Goal: Ask a question

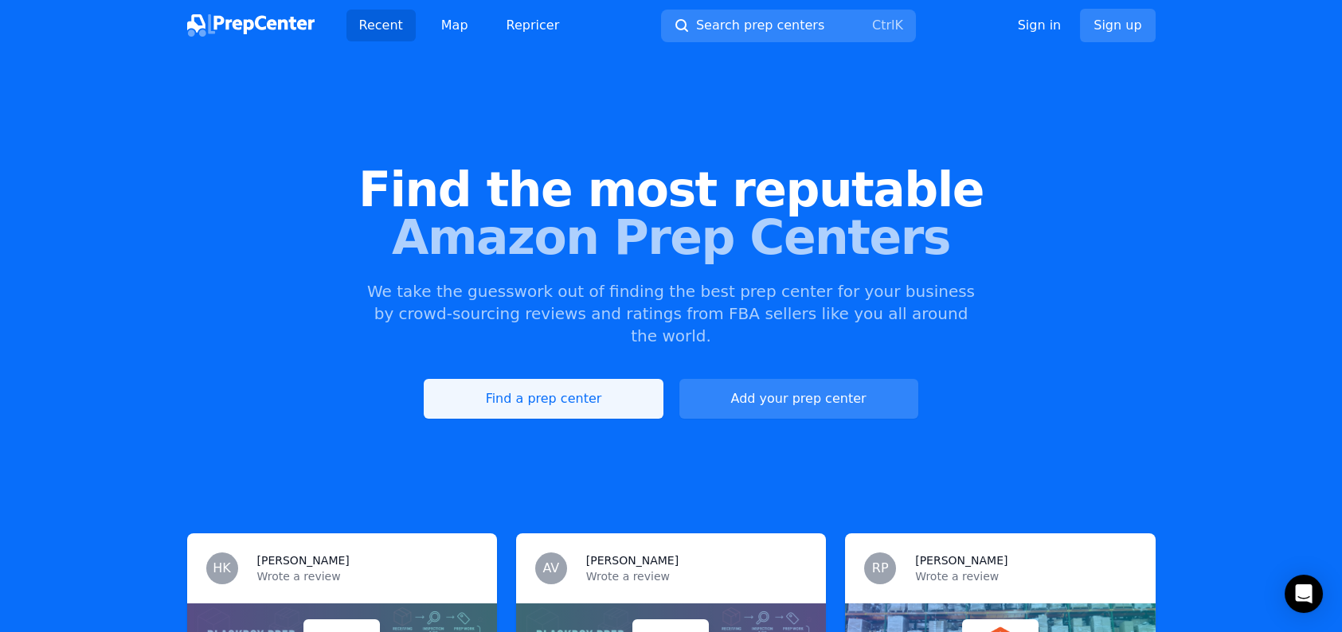
click at [545, 379] on link "Find a prep center" at bounding box center [543, 399] width 239 height 40
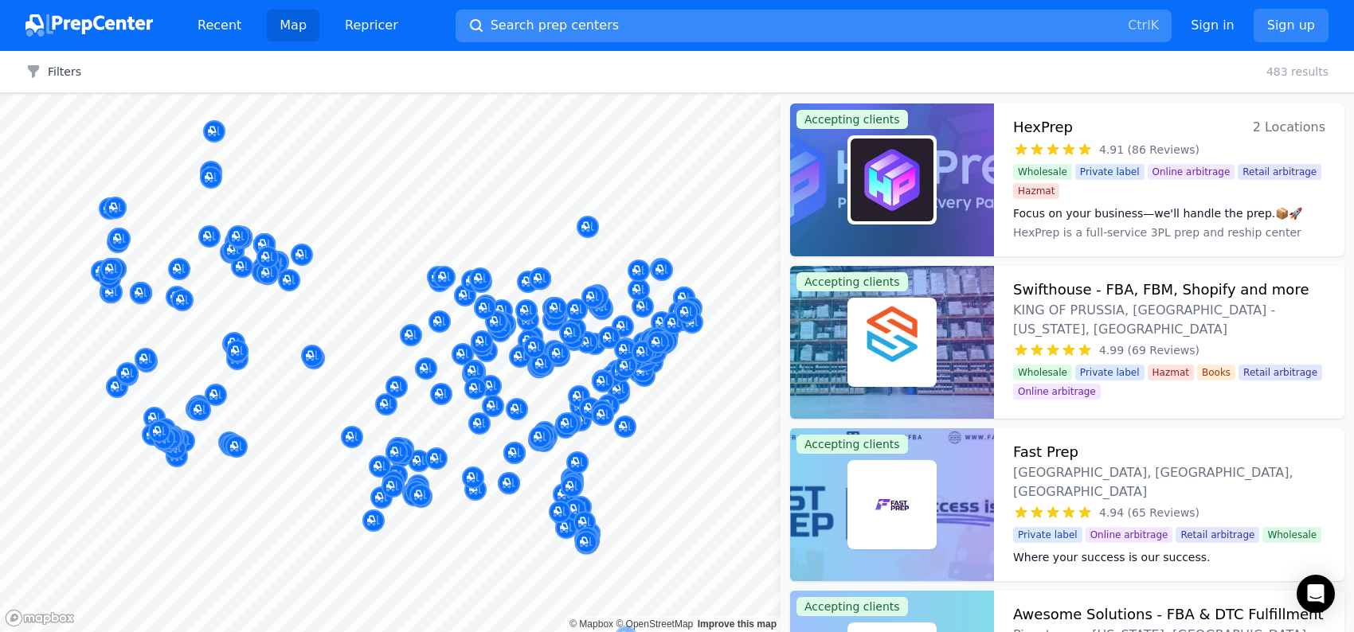
click at [705, 25] on button "Search prep centers Ctrl K" at bounding box center [814, 26] width 716 height 33
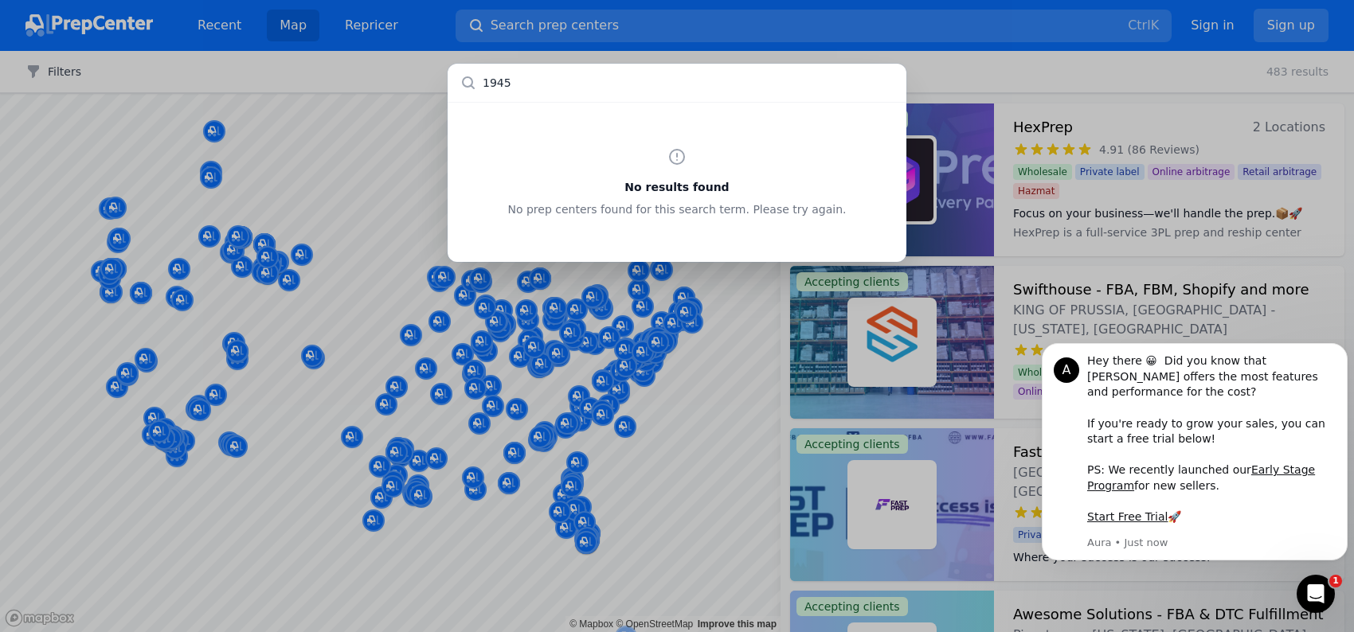
type input "19454"
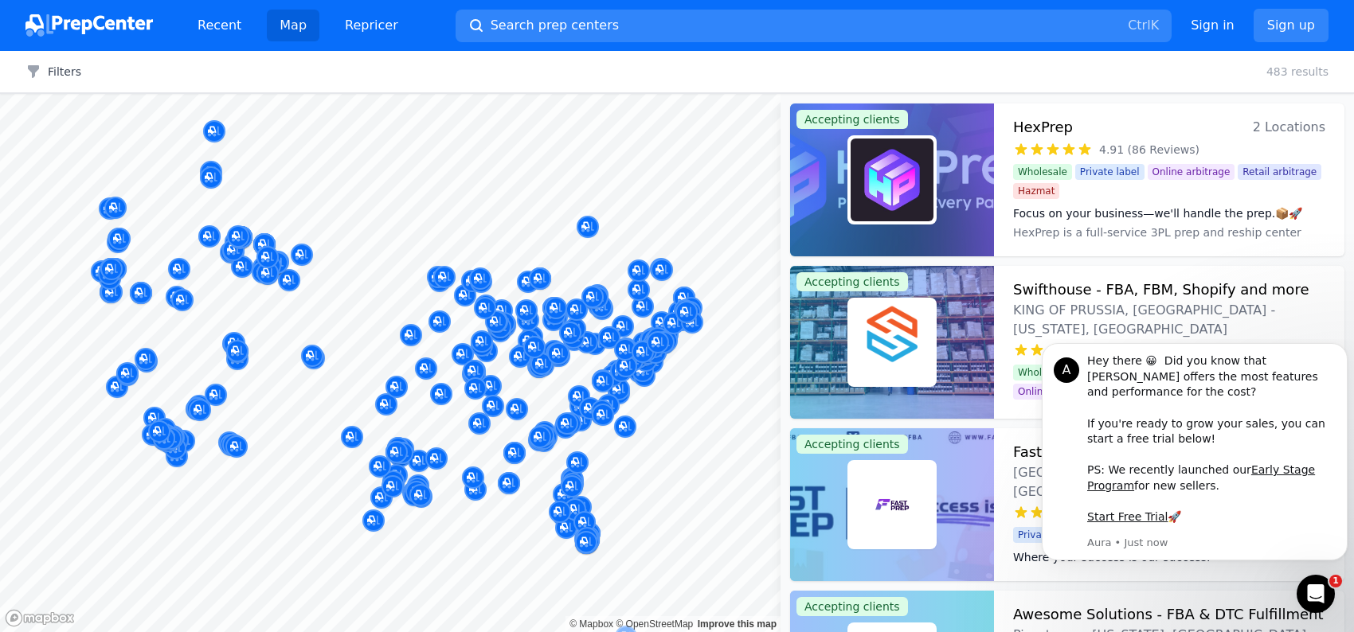
click at [1054, 63] on div at bounding box center [677, 316] width 1354 height 632
click at [287, 23] on link "Map" at bounding box center [293, 26] width 53 height 32
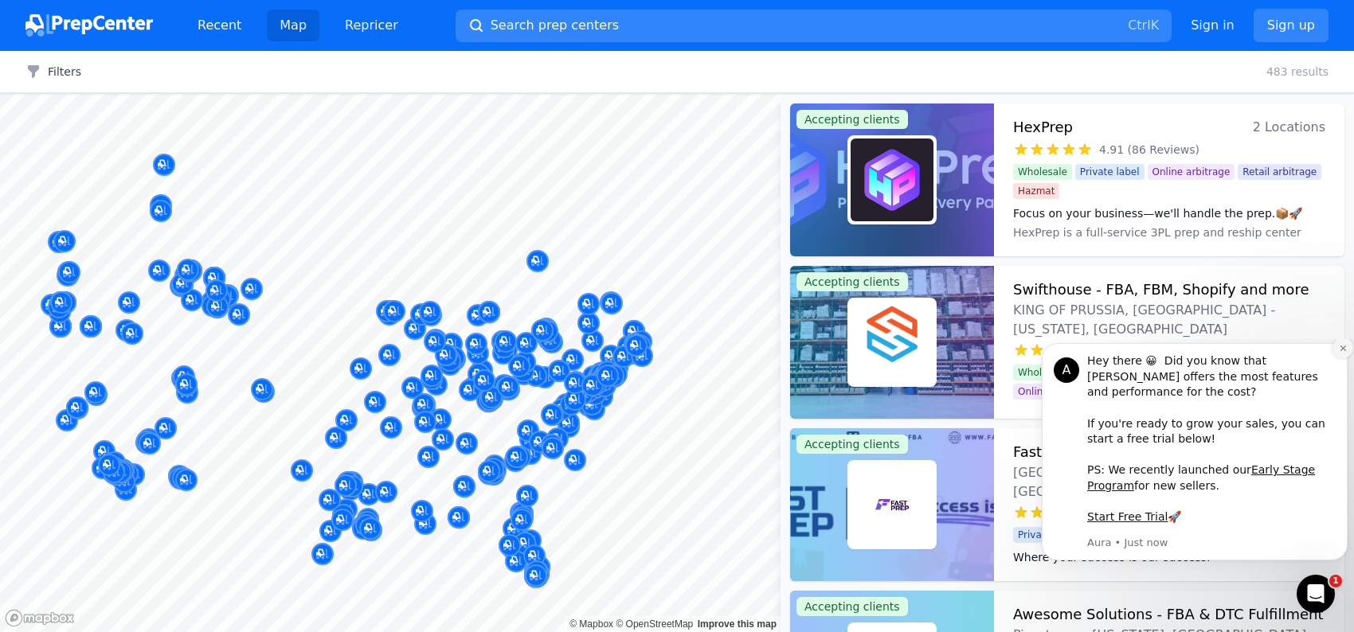
click at [1339, 353] on icon "Dismiss notification" at bounding box center [1343, 348] width 9 height 9
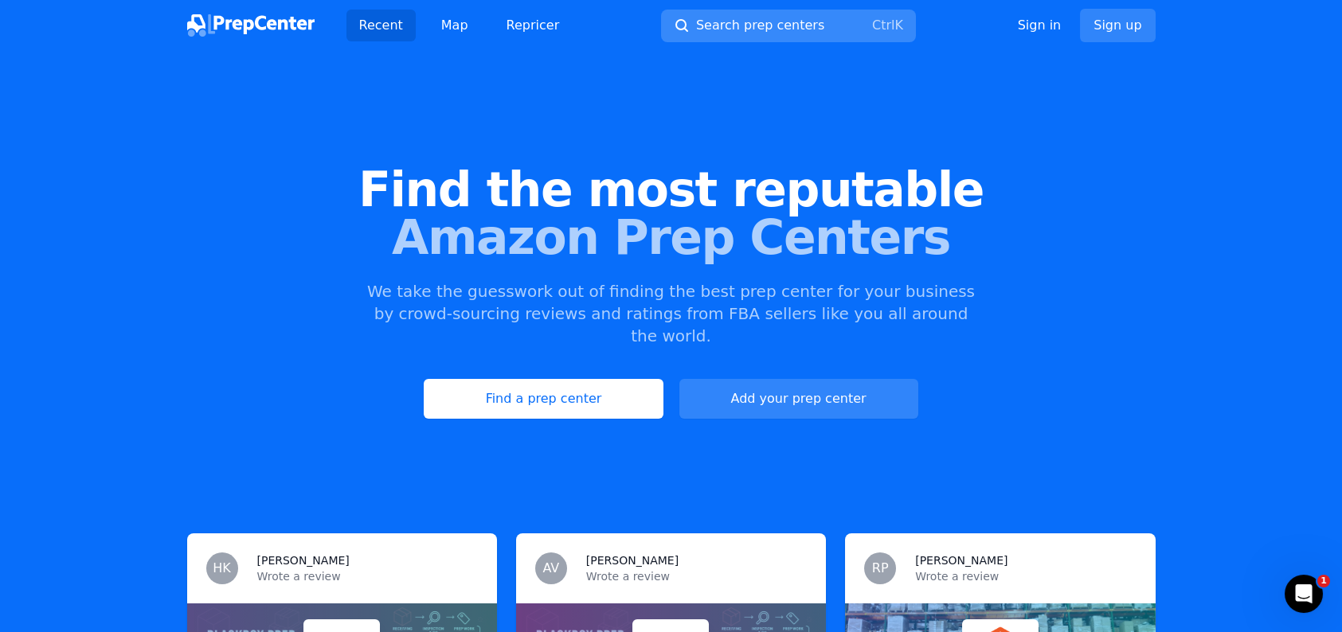
click at [841, 22] on button "Search prep centers Ctrl K" at bounding box center [788, 26] width 255 height 33
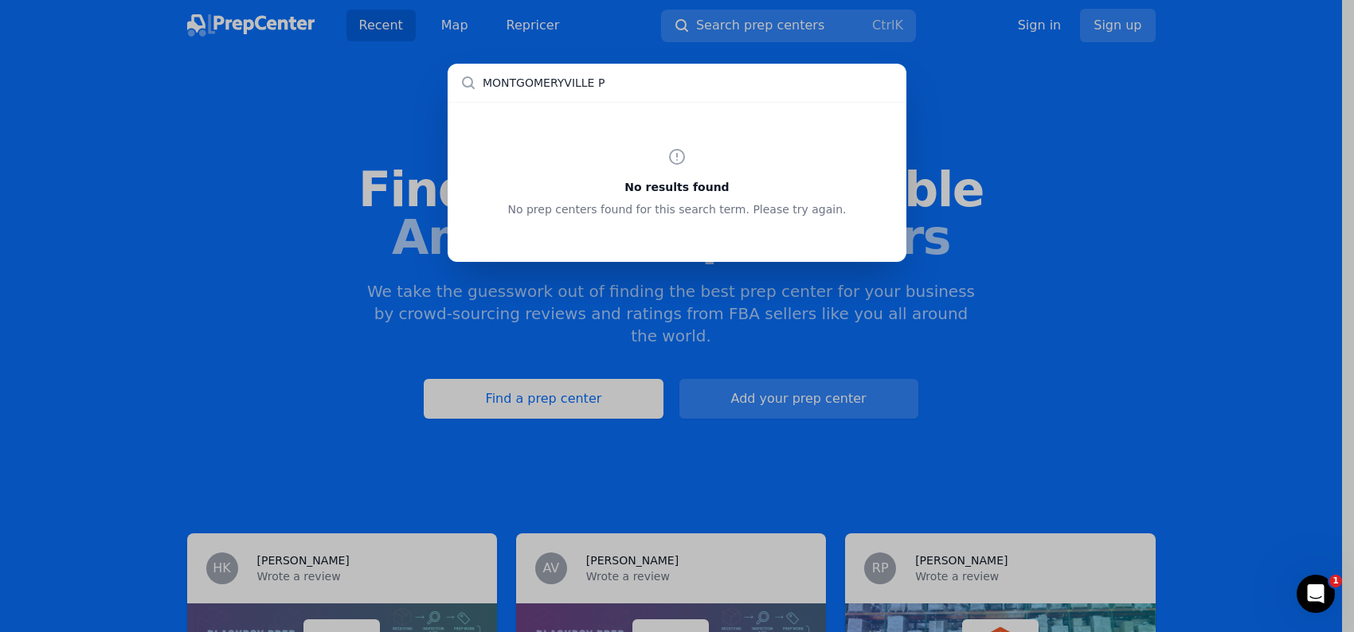
type input "MONTGOMERYVILLE PA"
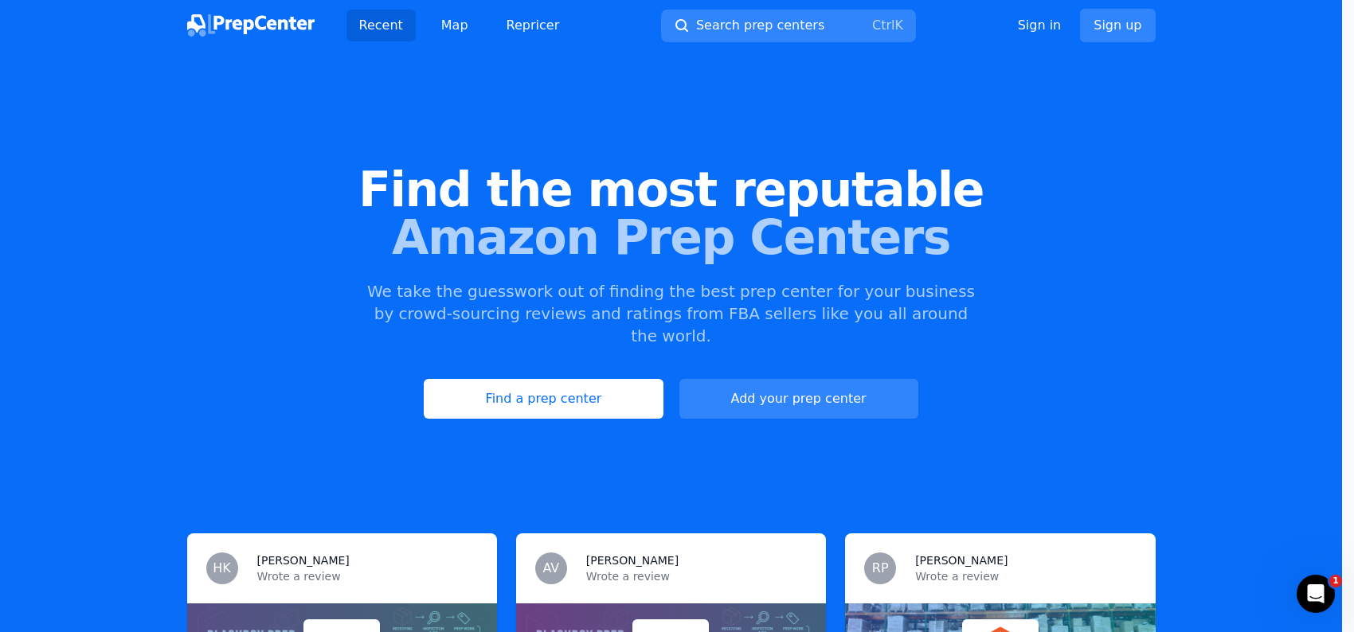
click at [991, 359] on div at bounding box center [677, 316] width 1354 height 632
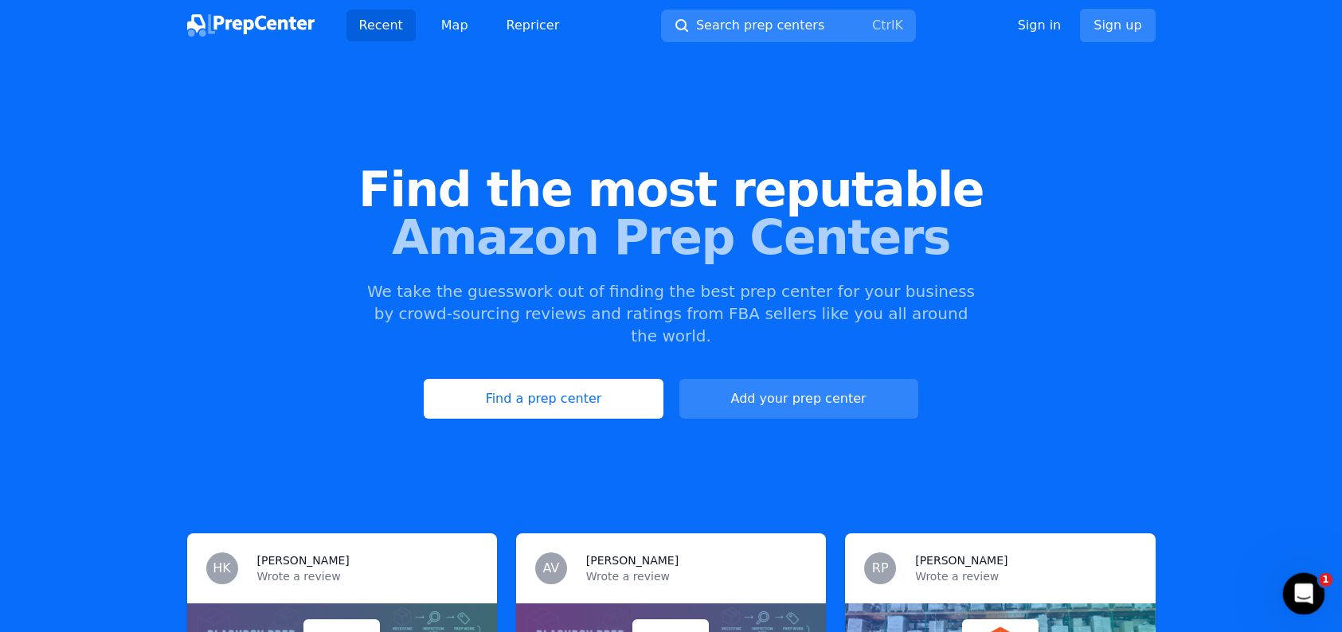
click at [1297, 581] on icon "Open Intercom Messenger" at bounding box center [1302, 592] width 26 height 26
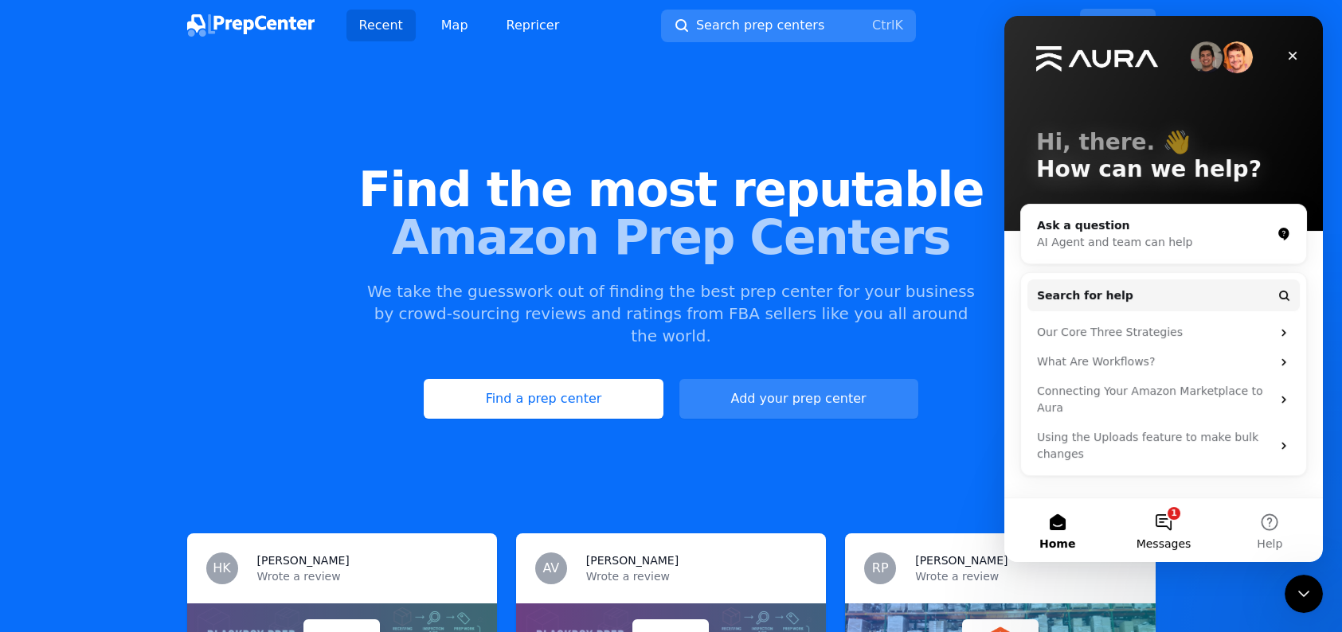
click at [1169, 519] on button "1 Messages" at bounding box center [1163, 531] width 106 height 64
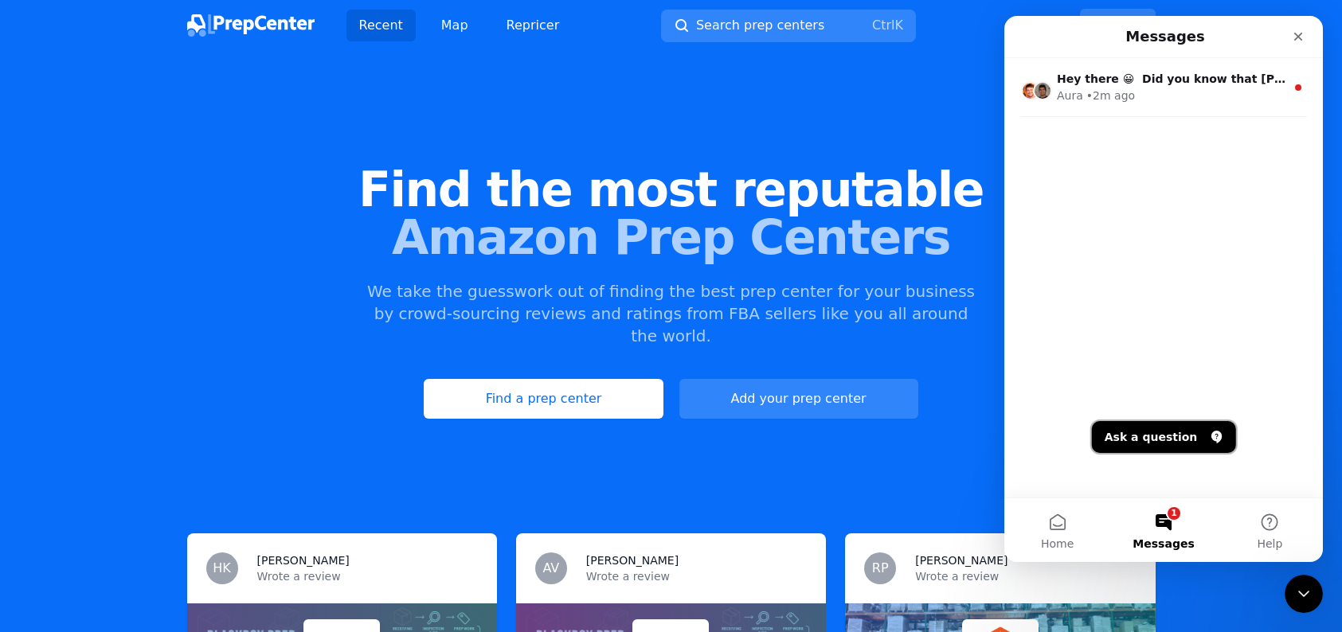
click at [1191, 436] on button "Ask a question" at bounding box center [1164, 437] width 144 height 32
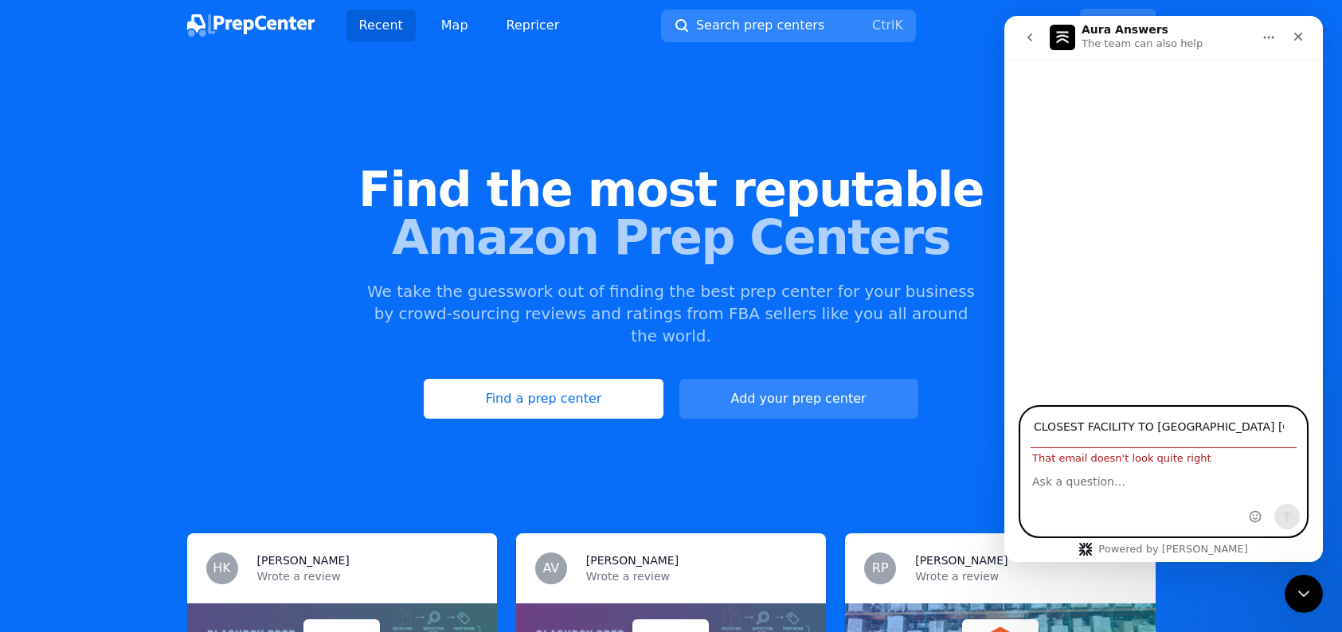
click at [1099, 480] on textarea "Ask a question…" at bounding box center [1163, 477] width 285 height 27
type input "C"
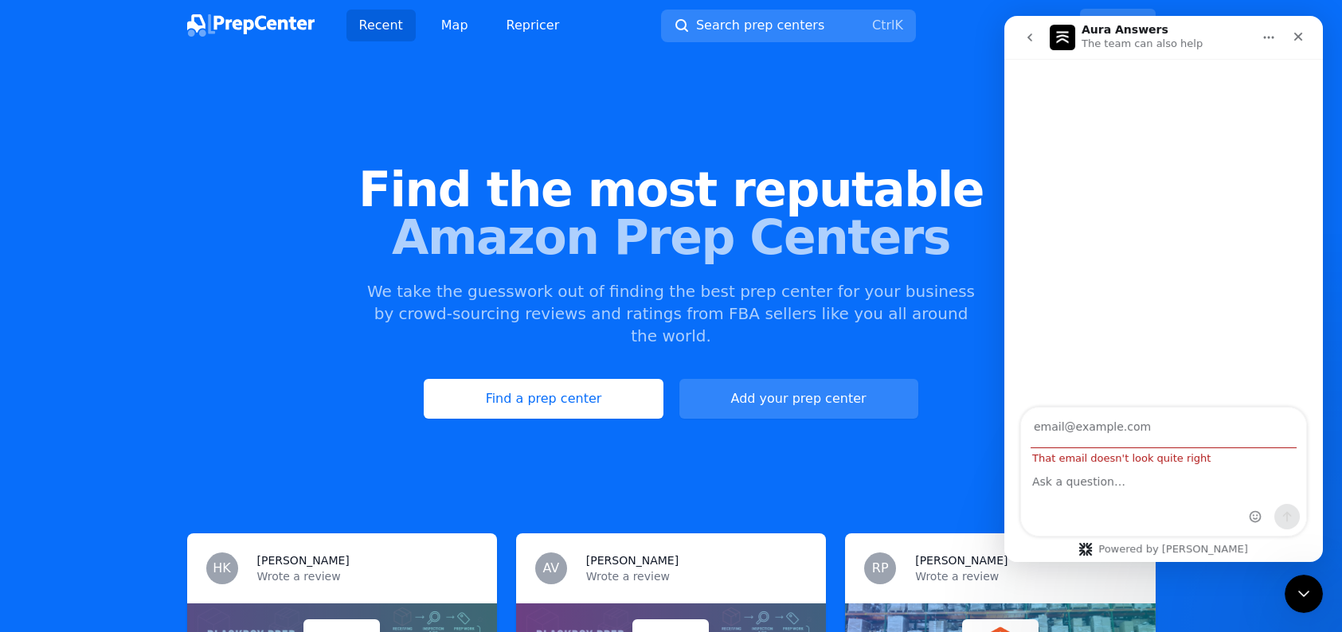
click at [1229, 458] on div "That email doesn't look quite right" at bounding box center [1163, 436] width 285 height 57
click at [1305, 37] on div "Close" at bounding box center [1298, 36] width 29 height 29
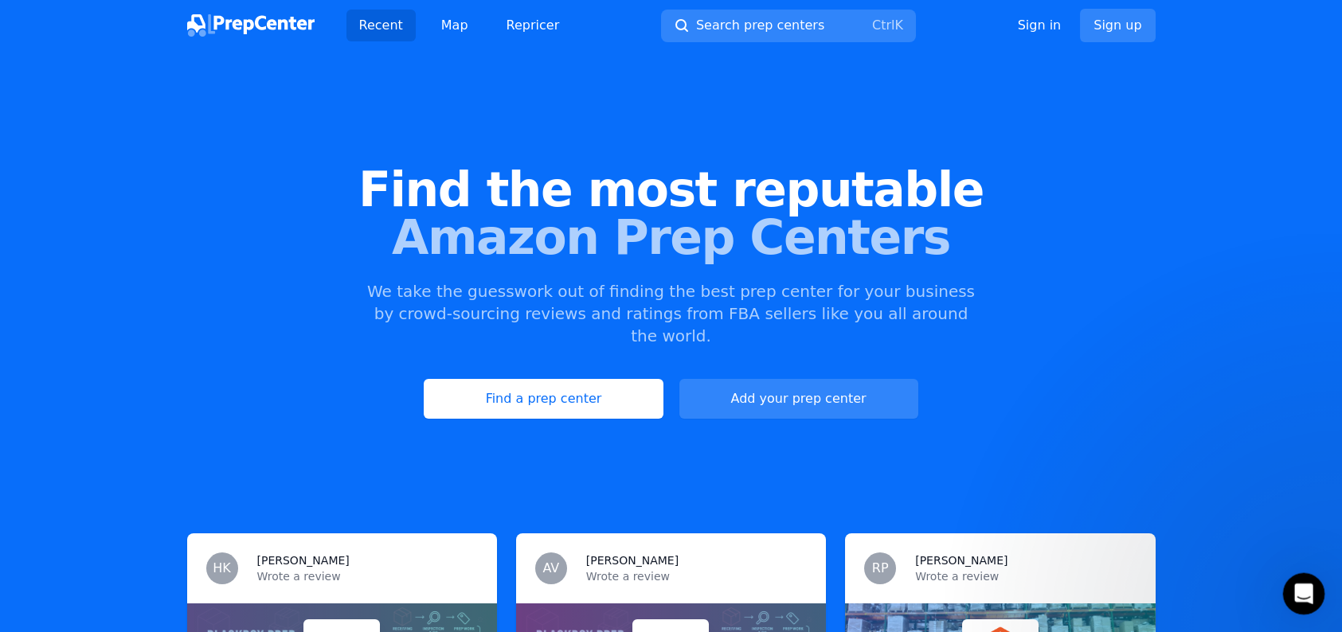
click at [1296, 598] on icon "Open Intercom Messenger" at bounding box center [1302, 592] width 26 height 26
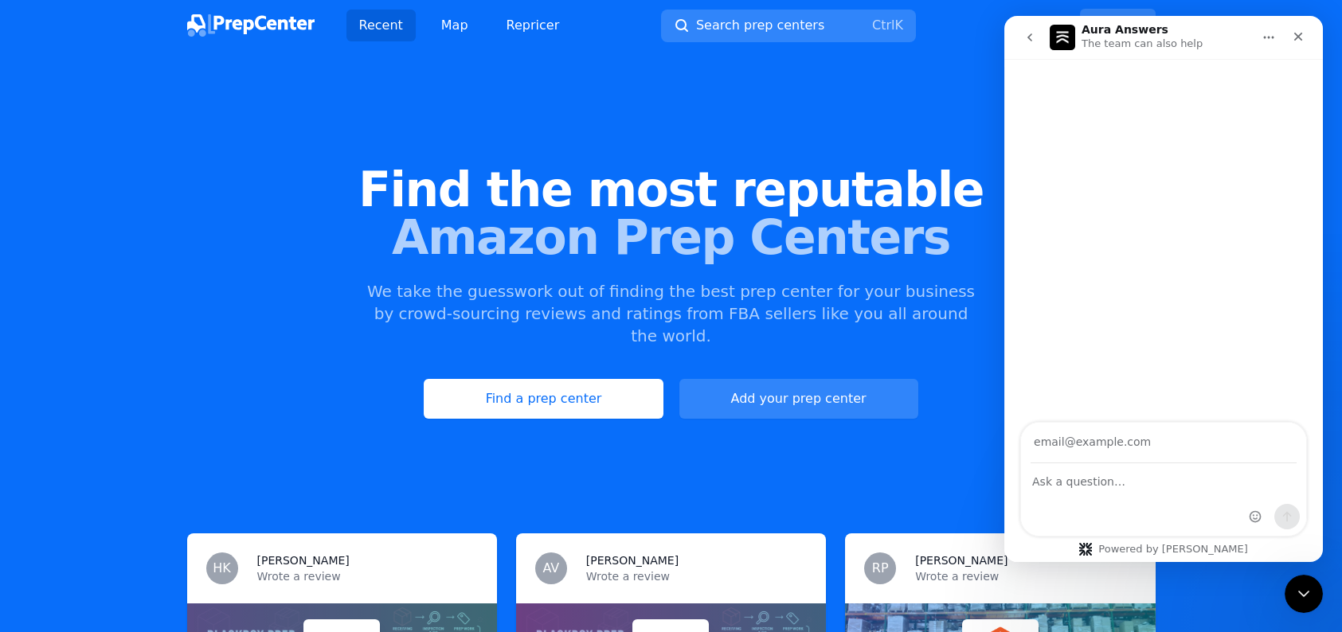
click at [1137, 59] on div "Intercom messenger" at bounding box center [1163, 68] width 319 height 19
click at [1093, 32] on h1 "Aura Answers" at bounding box center [1124, 30] width 87 height 12
click at [1076, 38] on div "Aura Answers The team can also help" at bounding box center [1151, 38] width 202 height 28
click at [1066, 41] on img "Intercom messenger" at bounding box center [1062, 37] width 25 height 25
click at [1108, 40] on p "The team can also help" at bounding box center [1141, 44] width 121 height 16
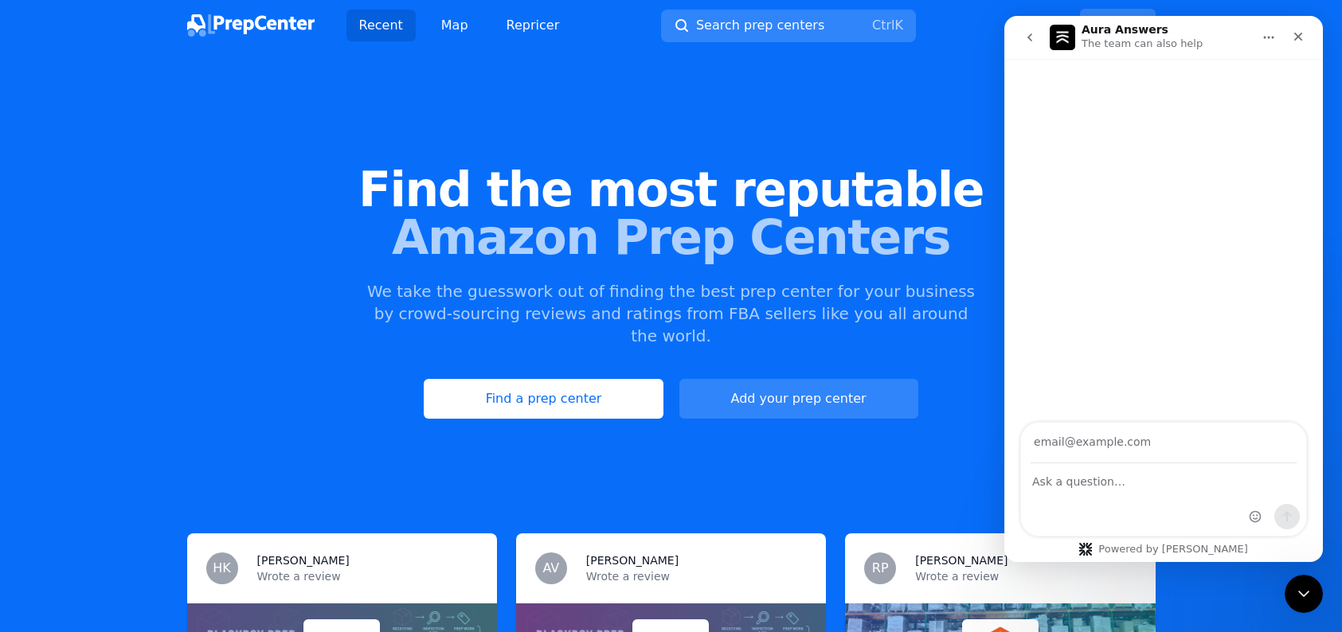
click at [1111, 25] on h1 "Aura Answers" at bounding box center [1124, 30] width 87 height 12
